Goal: Information Seeking & Learning: Learn about a topic

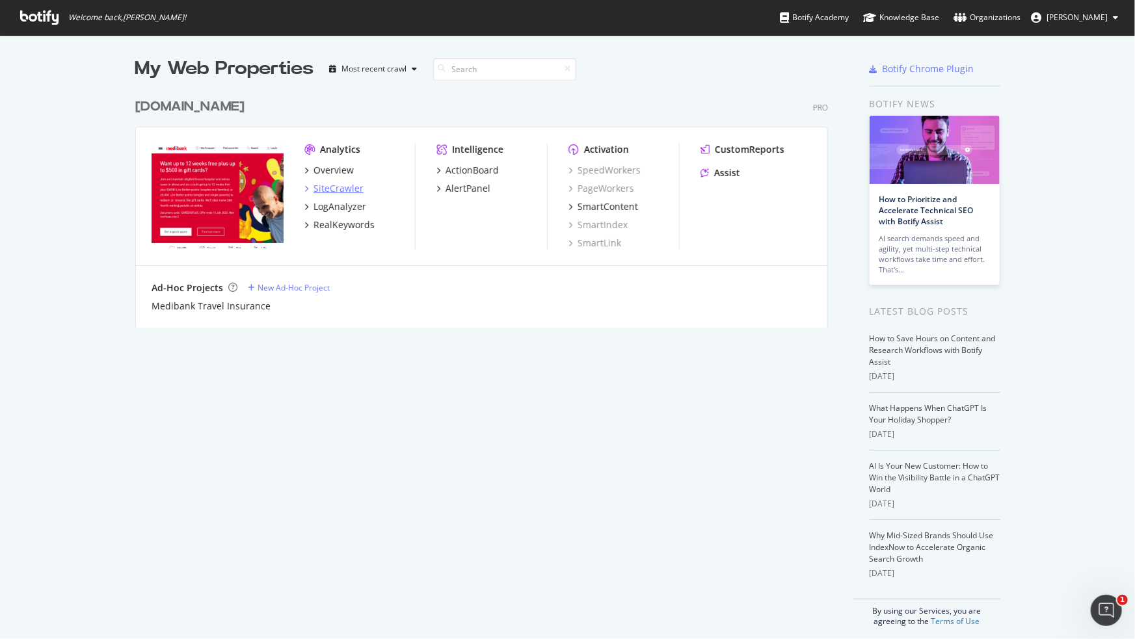
click at [340, 192] on div "SiteCrawler" at bounding box center [338, 188] width 50 height 13
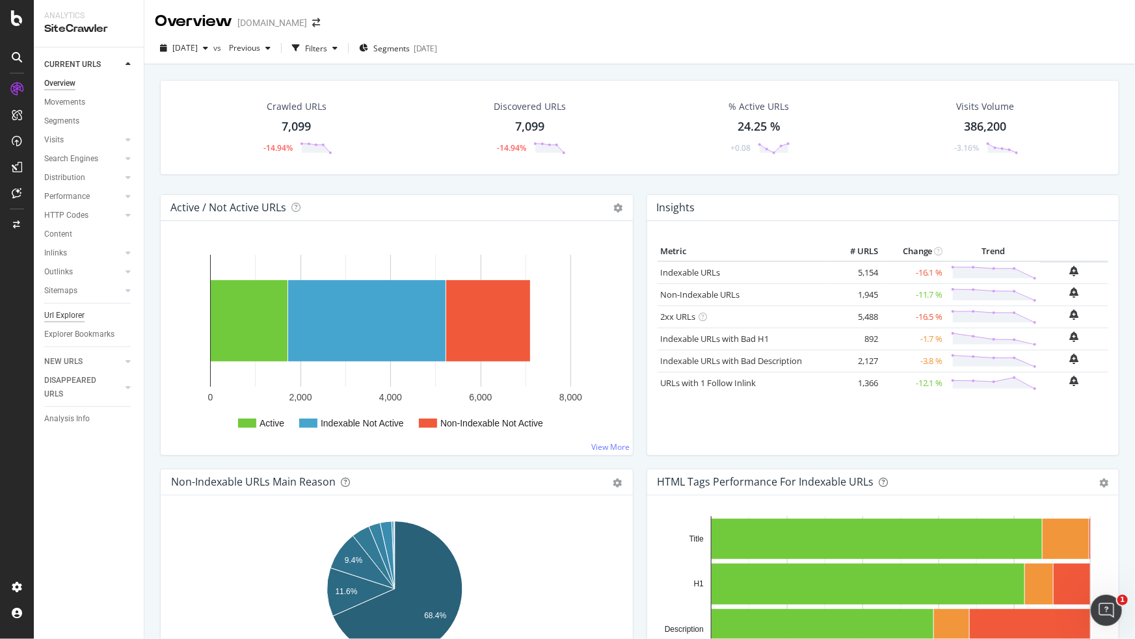
click at [81, 311] on div "Url Explorer" at bounding box center [64, 316] width 40 height 14
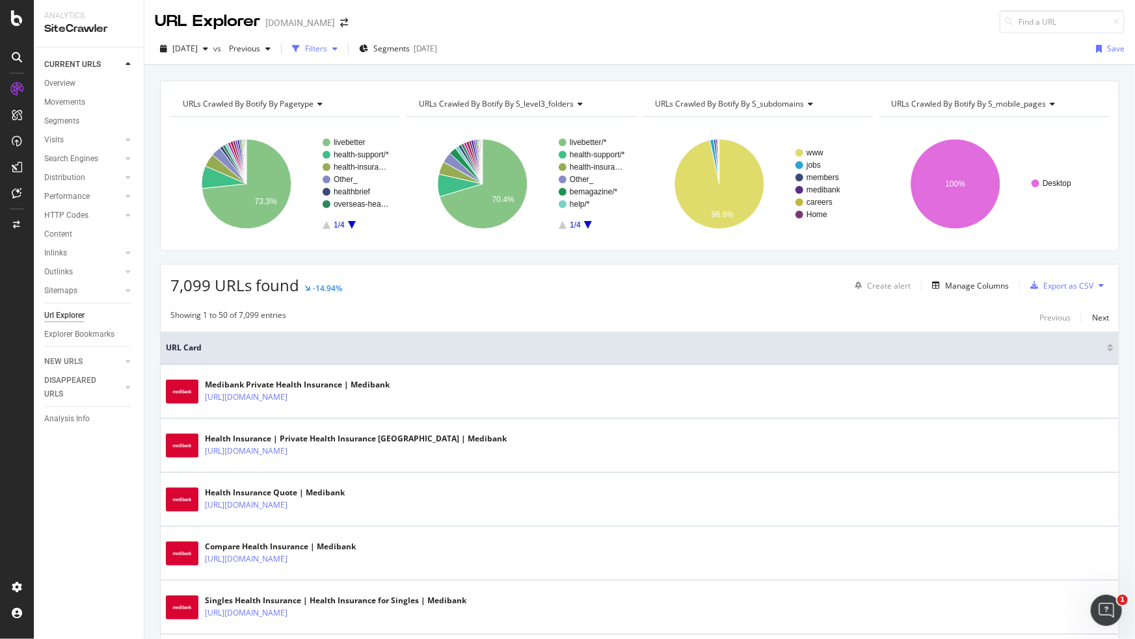
click at [327, 47] on div "Filters" at bounding box center [316, 48] width 22 height 11
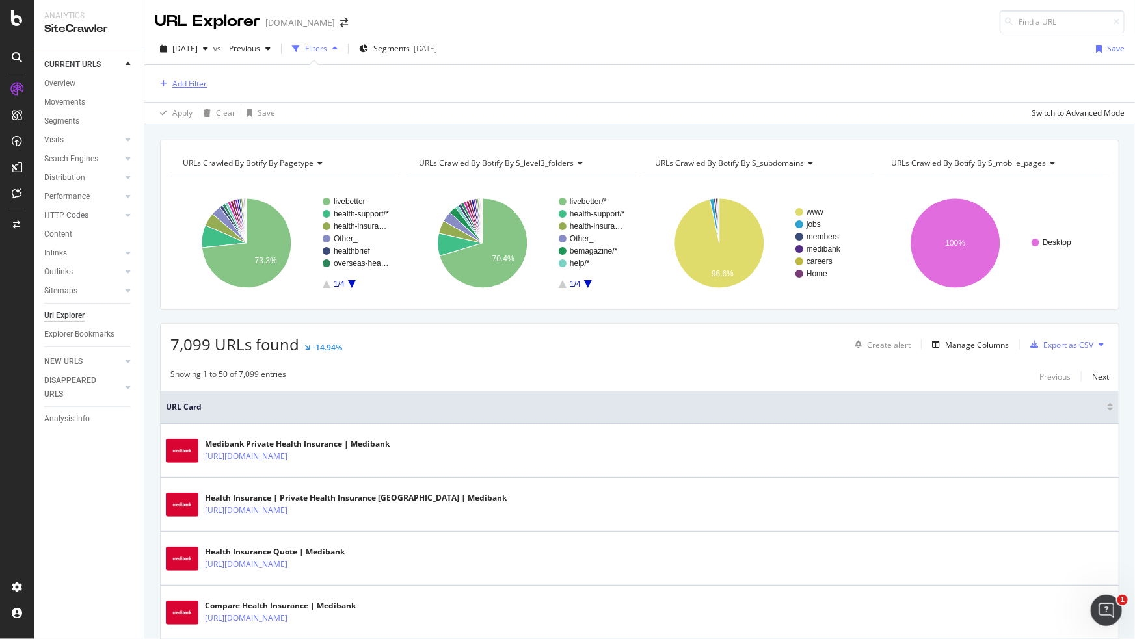
click at [183, 87] on div "Add Filter" at bounding box center [189, 83] width 34 height 11
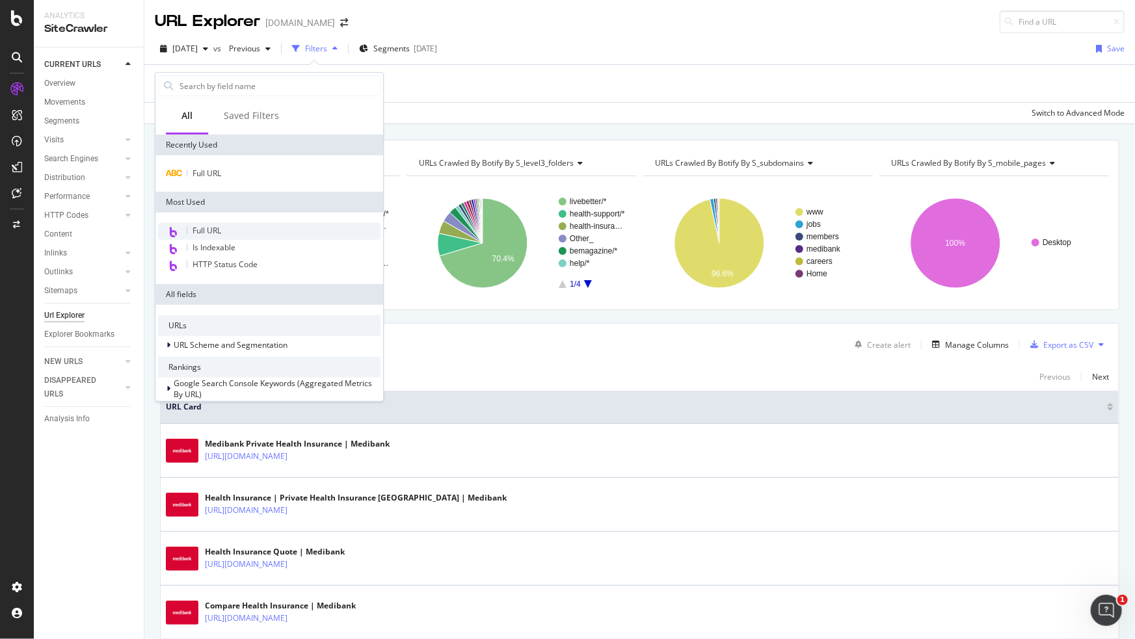
click at [224, 234] on div "Full URL" at bounding box center [269, 231] width 222 height 17
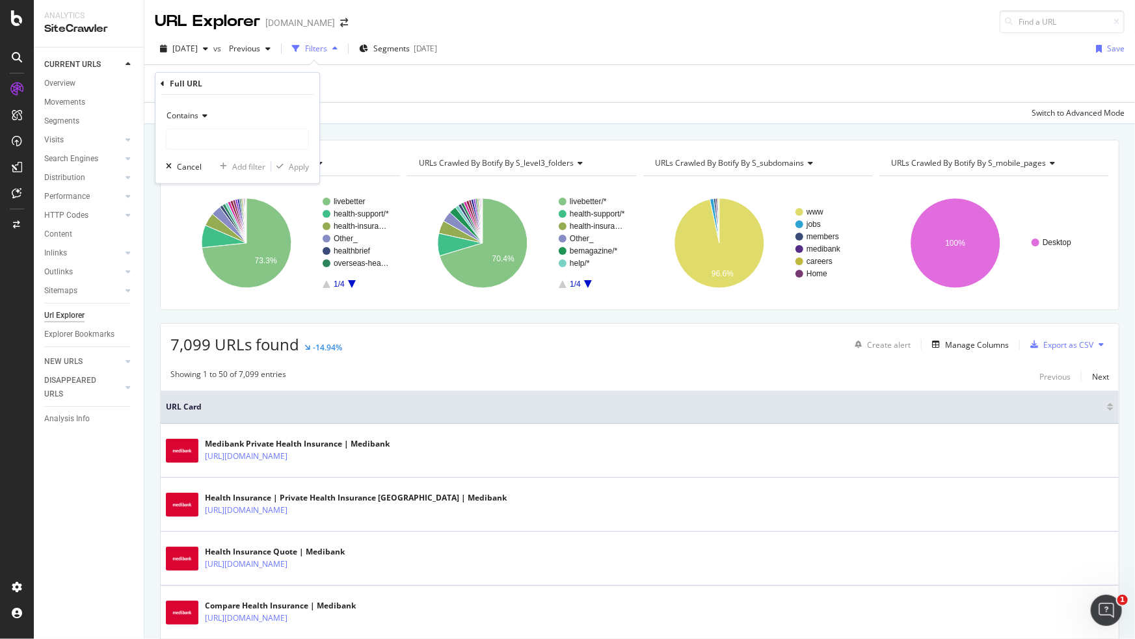
click at [200, 112] on icon at bounding box center [202, 116] width 9 height 8
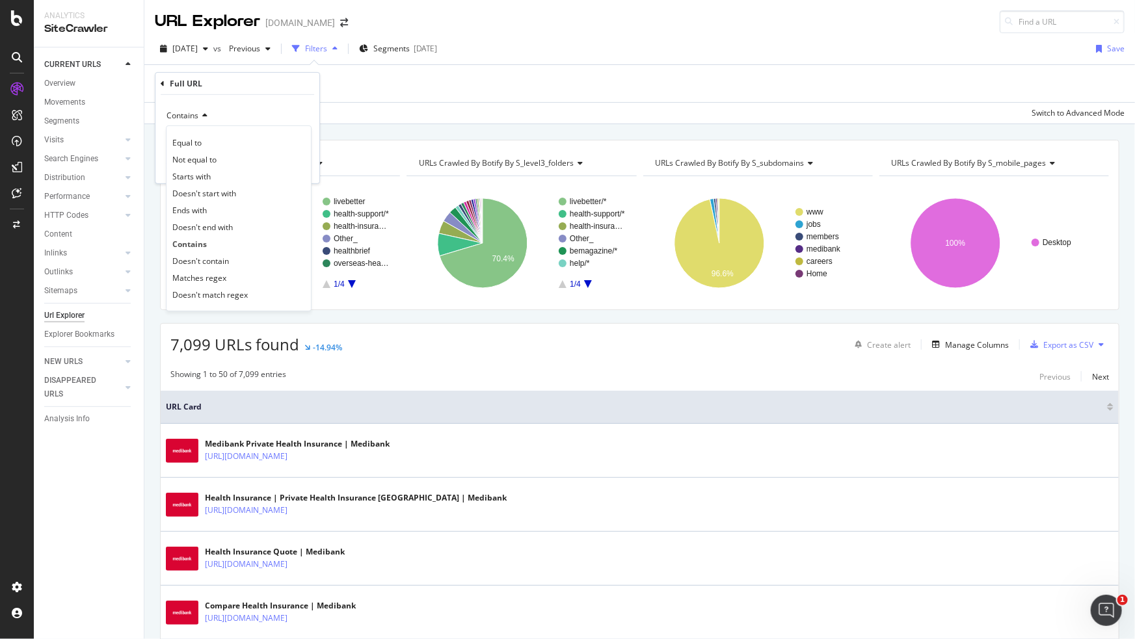
click at [265, 112] on div "Contains" at bounding box center [237, 115] width 143 height 21
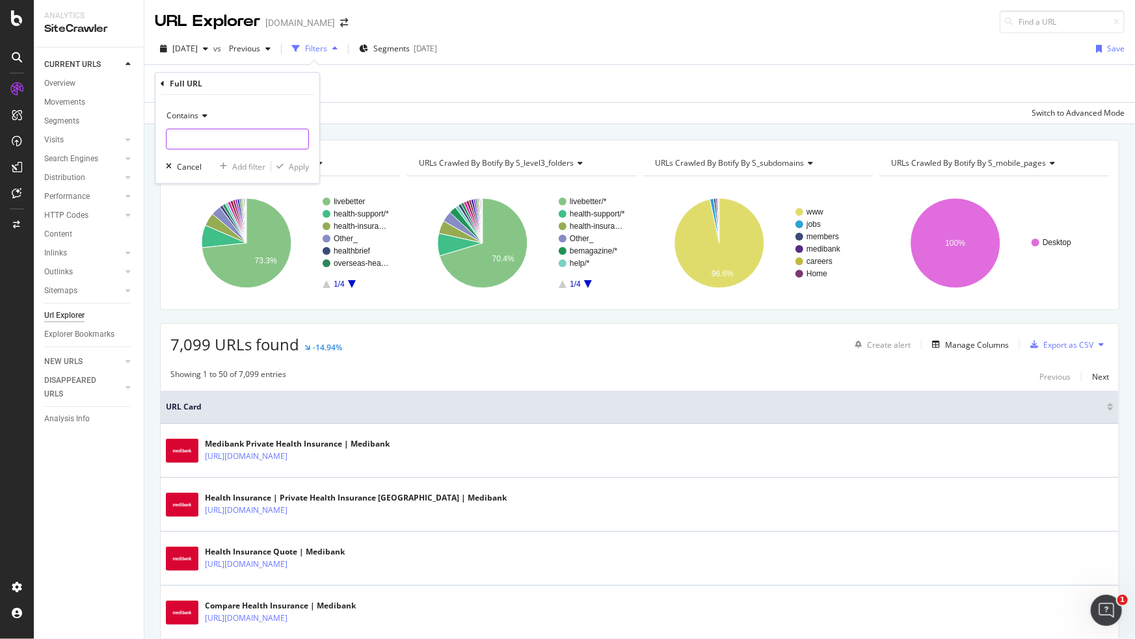
click at [231, 143] on input "text" at bounding box center [237, 139] width 142 height 21
paste input "/health-insurance/using-your-cover/claim/"
type input "/health-insurance/using-your-cover/claim/"
click at [293, 172] on div "Apply" at bounding box center [299, 166] width 20 height 11
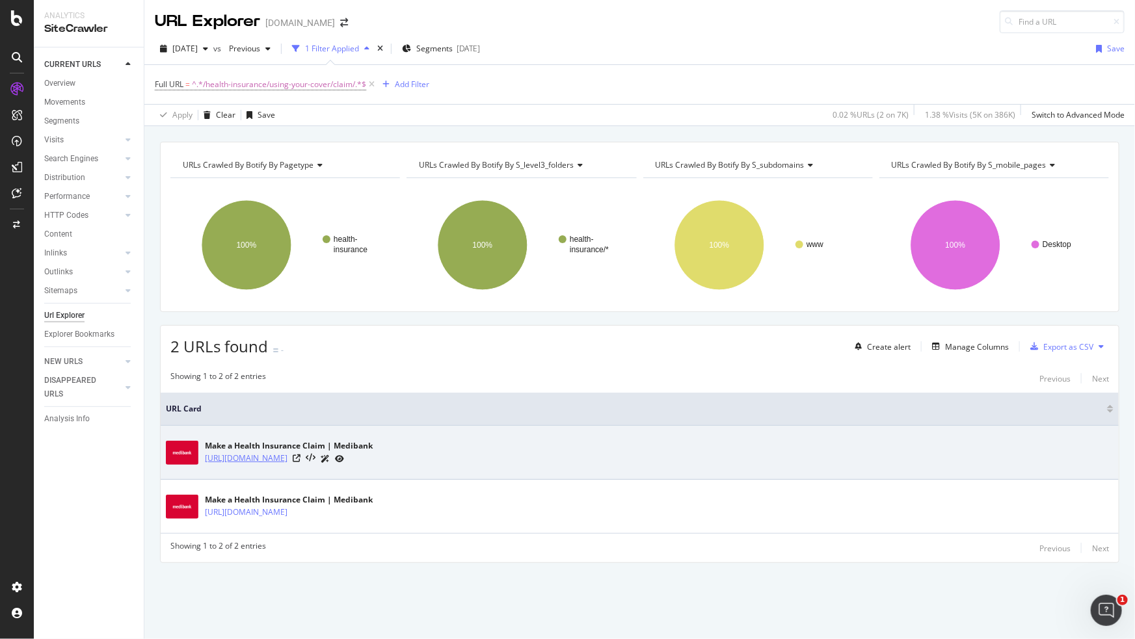
click at [287, 459] on link "[URL][DOMAIN_NAME]" at bounding box center [246, 458] width 83 height 13
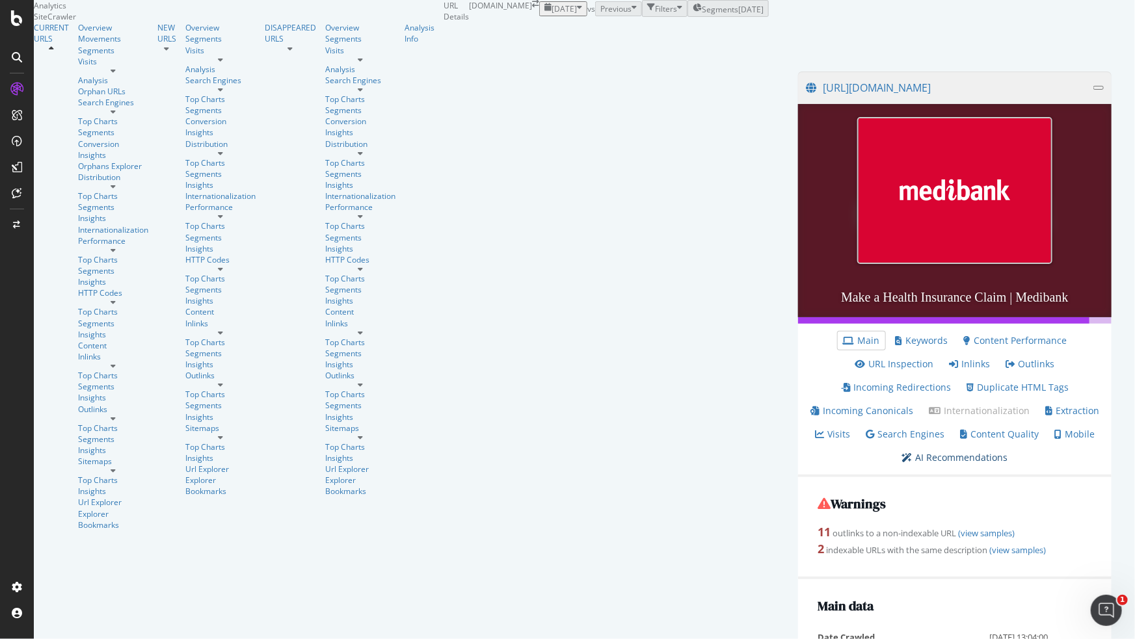
click at [902, 451] on link "AI Recommendations" at bounding box center [955, 457] width 106 height 13
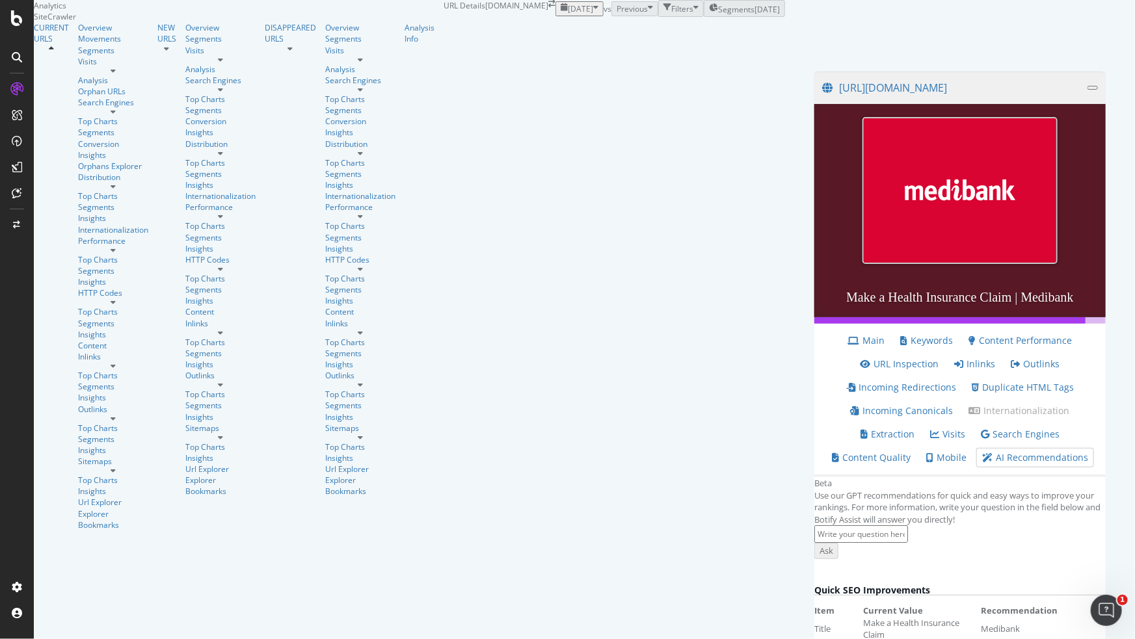
scroll to position [332, 0]
